Goal: Communication & Community: Answer question/provide support

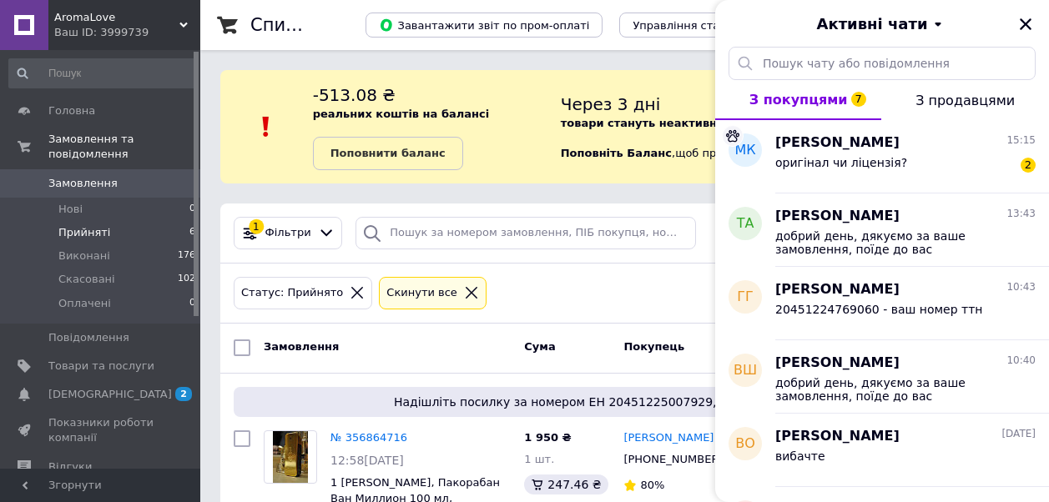
scroll to position [905, 0]
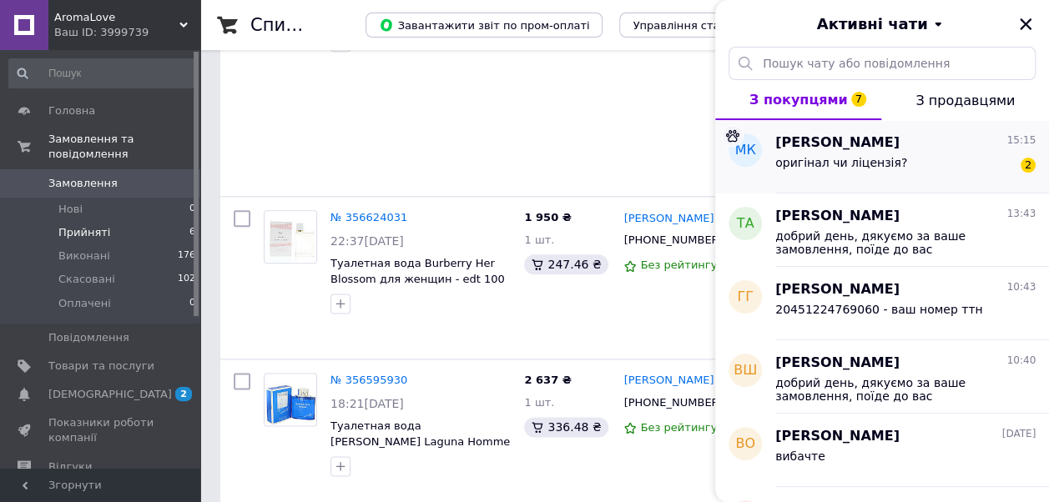
click at [864, 134] on div "[PERSON_NAME] 15:15" at bounding box center [905, 143] width 260 height 19
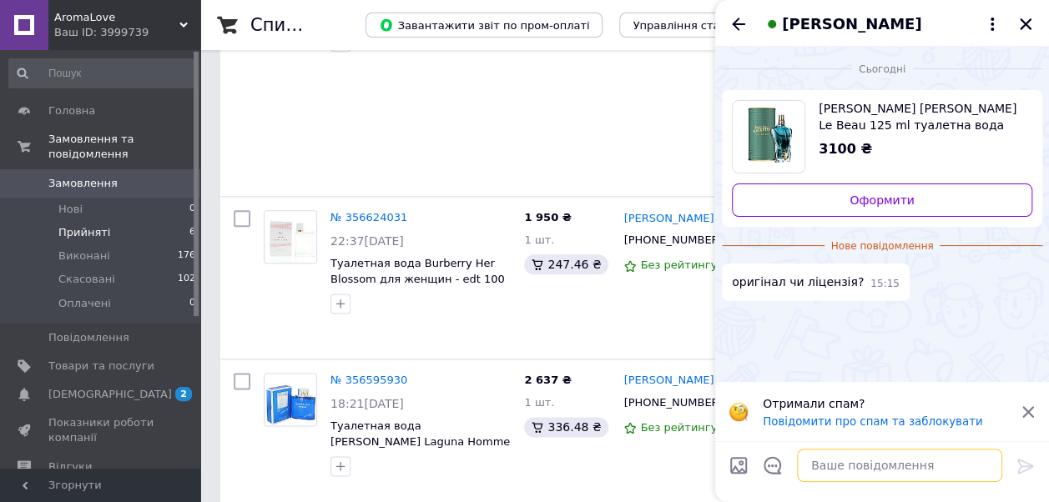
click at [860, 470] on textarea at bounding box center [899, 465] width 205 height 33
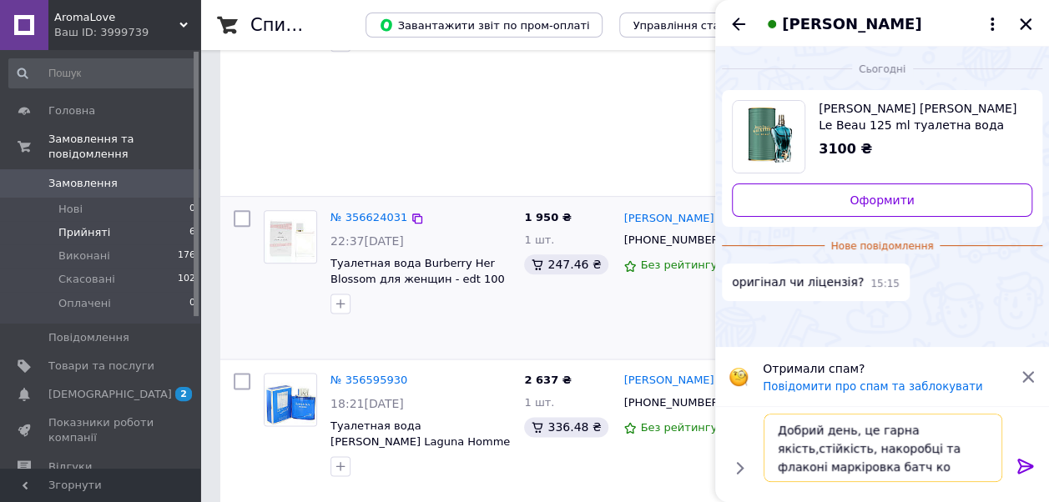
type textarea "Добрий день, це гарна якість,стійкість, накоробці та флаконі маркіровка батч код"
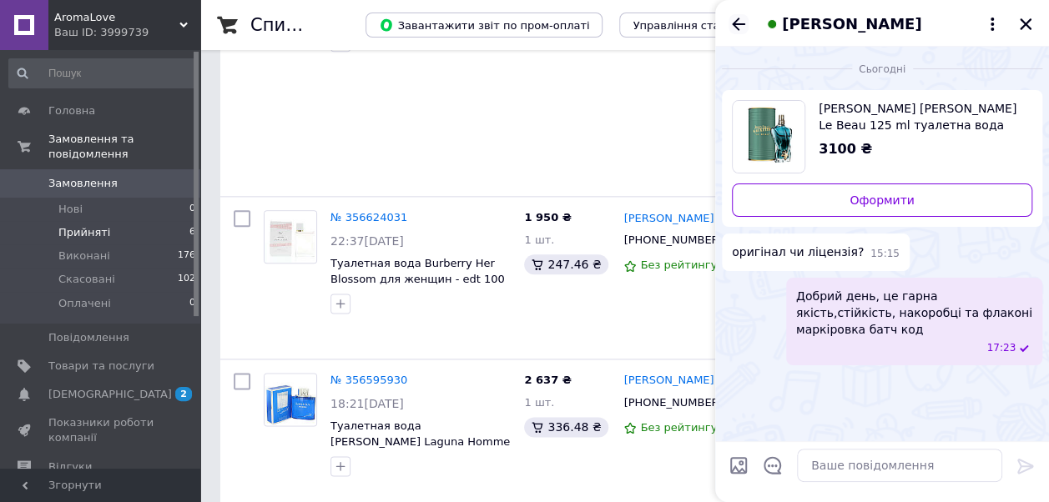
click at [737, 22] on icon "Назад" at bounding box center [739, 24] width 20 height 20
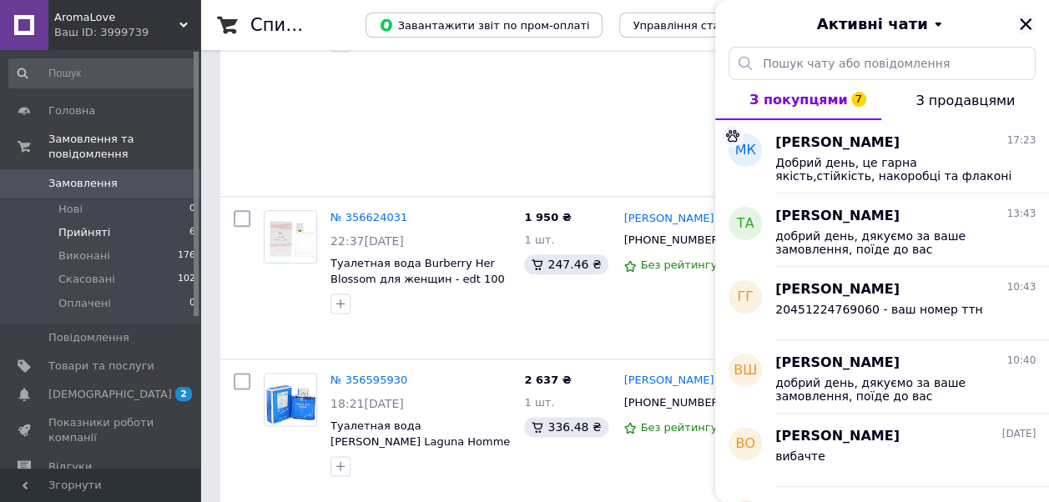
click at [1032, 22] on icon "Закрити" at bounding box center [1025, 24] width 15 height 15
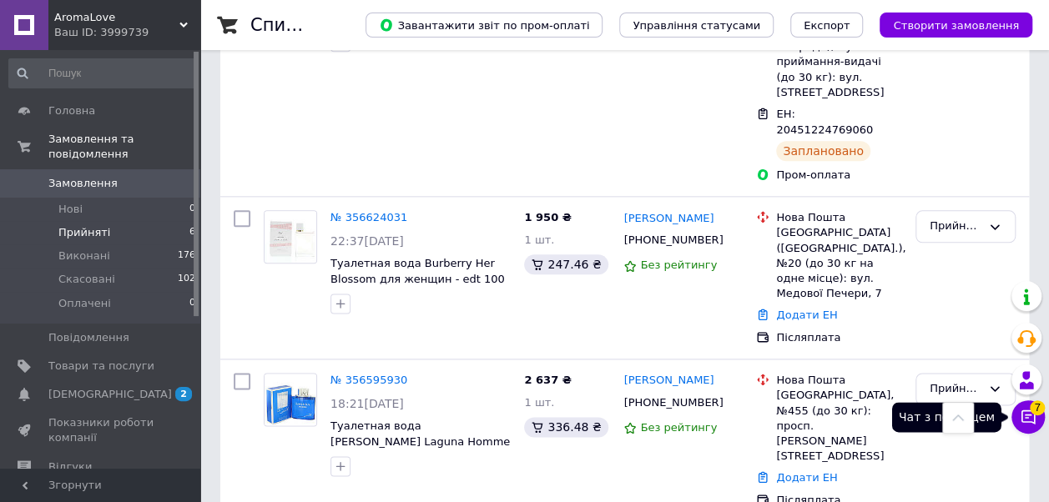
click at [1036, 417] on button "Чат з покупцем 7" at bounding box center [1028, 417] width 33 height 33
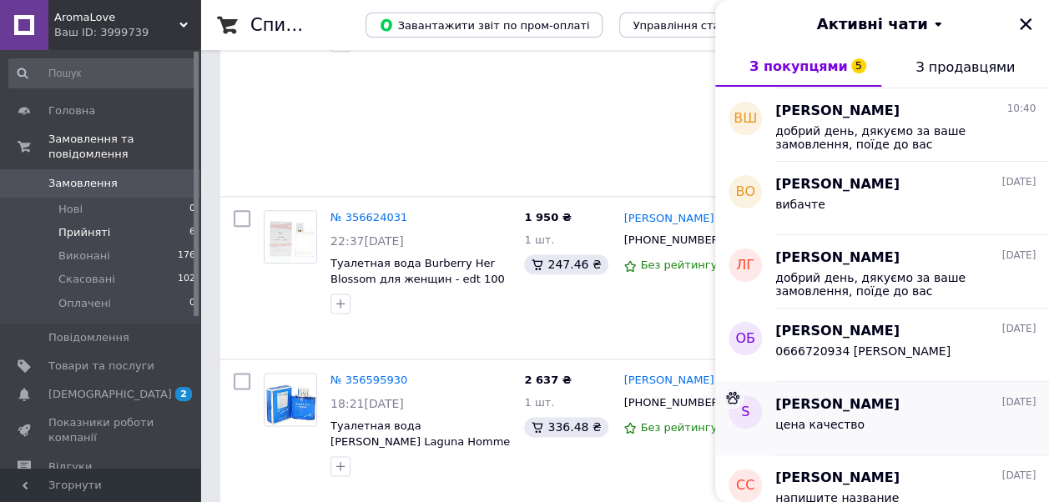
scroll to position [0, 0]
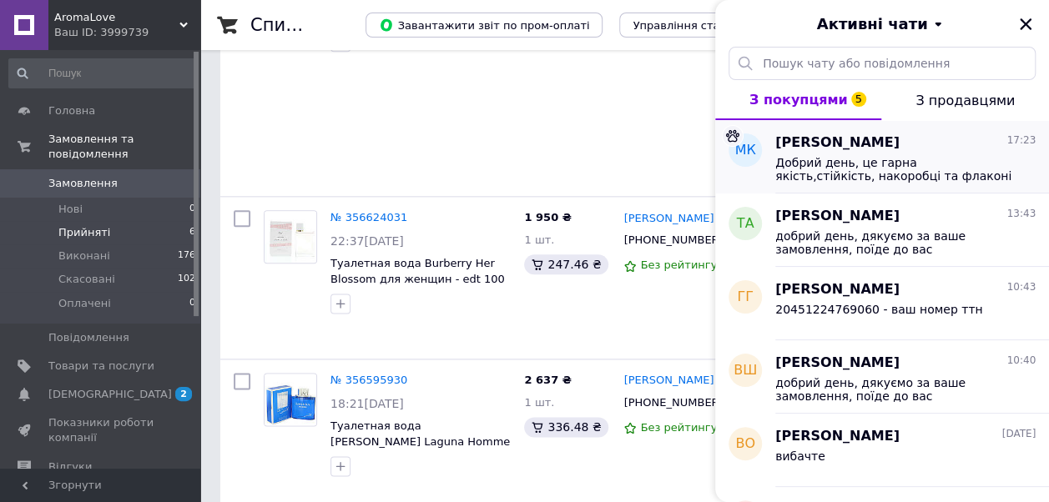
click at [897, 162] on span "Добрий день, це гарна якість,стійкість, накоробці та флаконі маркіровка батч код" at bounding box center [893, 169] width 237 height 27
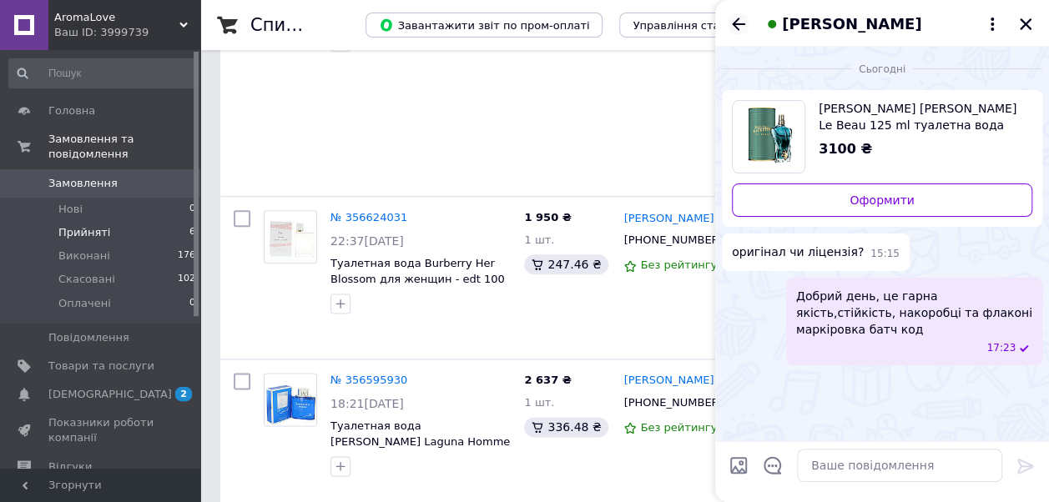
click at [735, 18] on icon "Назад" at bounding box center [739, 24] width 20 height 20
